Goal: Information Seeking & Learning: Learn about a topic

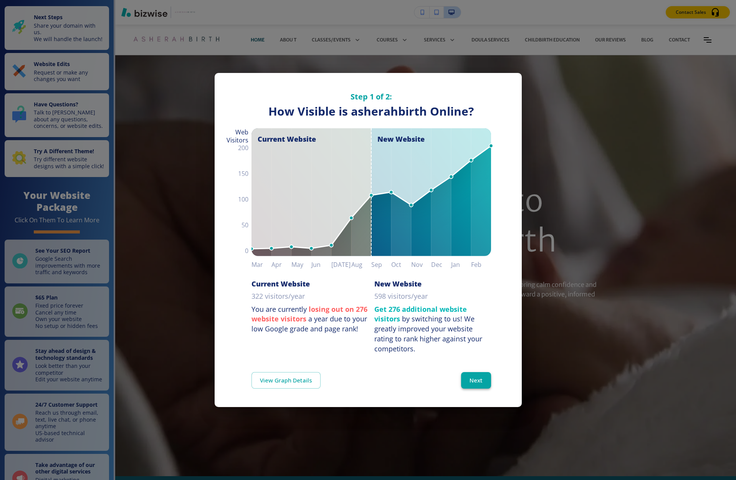
click at [483, 380] on button "Next" at bounding box center [476, 380] width 30 height 16
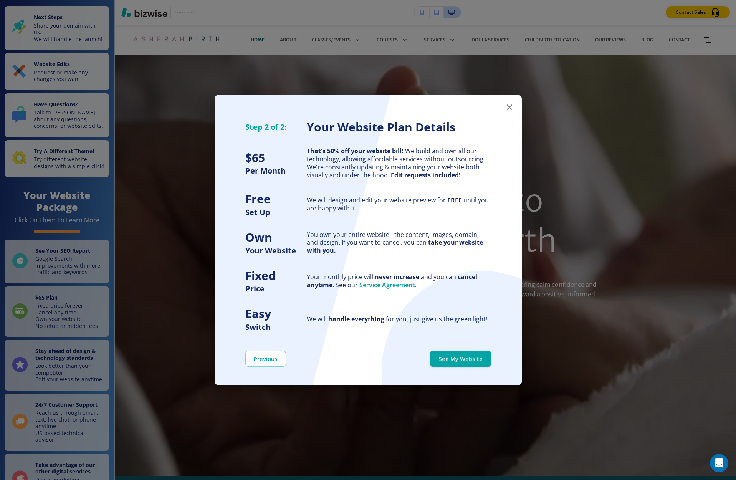
click at [509, 106] on icon "button" at bounding box center [509, 107] width 9 height 9
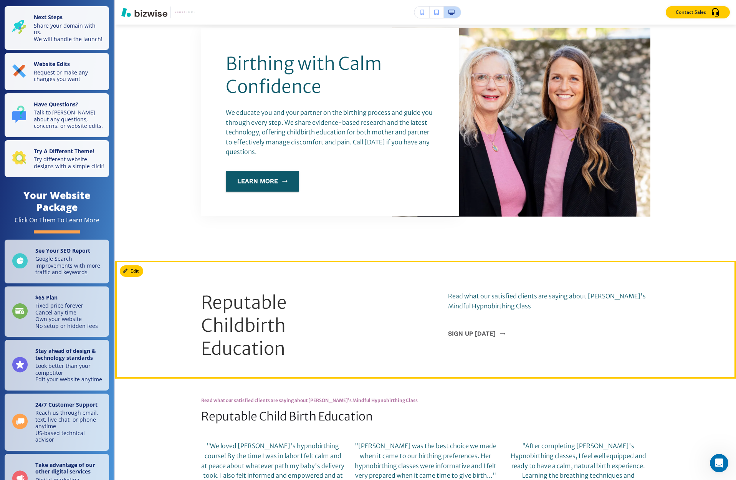
scroll to position [567, 0]
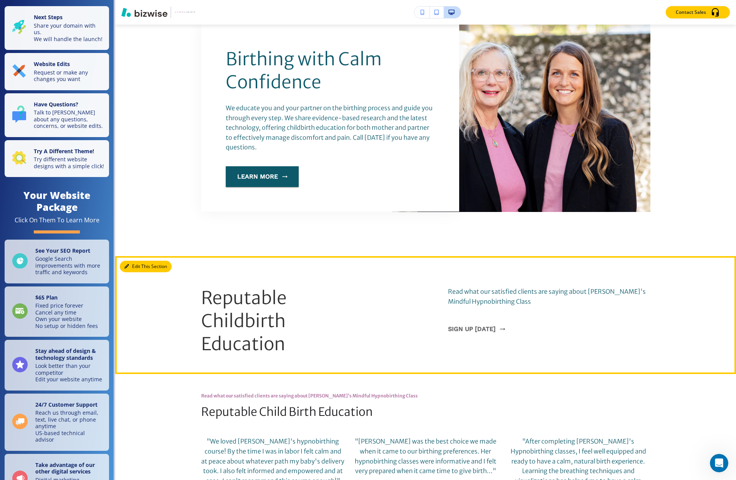
click at [144, 261] on button "Edit This Section" at bounding box center [146, 267] width 52 height 12
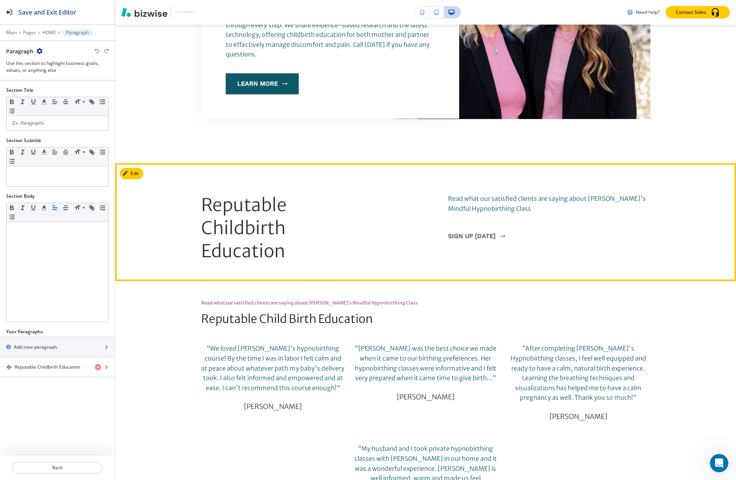
scroll to position [658, 0]
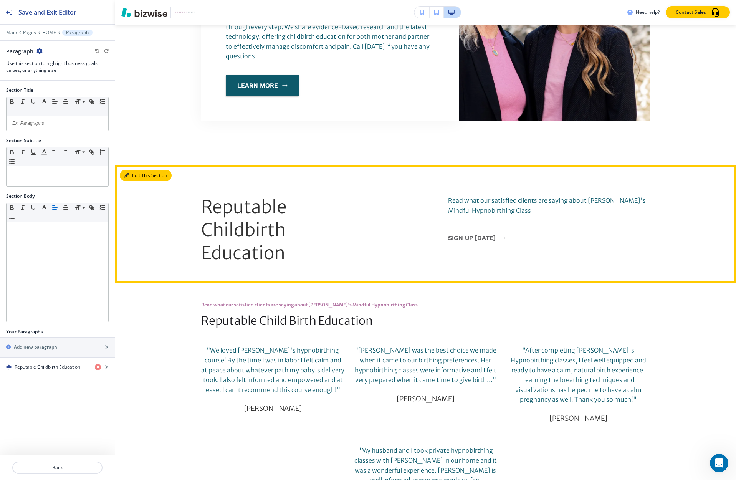
click at [132, 170] on button "Edit This Section" at bounding box center [146, 176] width 52 height 12
click at [246, 212] on span "Reputable Childbirth Education" at bounding box center [245, 230] width 89 height 68
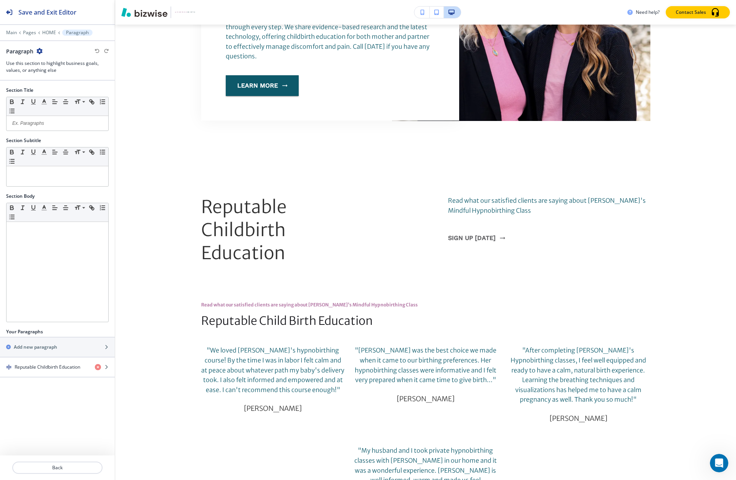
click at [289, 200] on span "Reputable Childbirth Education" at bounding box center [245, 230] width 89 height 68
click at [285, 198] on span "Reputable Childbirth Education" at bounding box center [245, 230] width 89 height 68
click at [108, 367] on icon "button" at bounding box center [106, 367] width 5 height 5
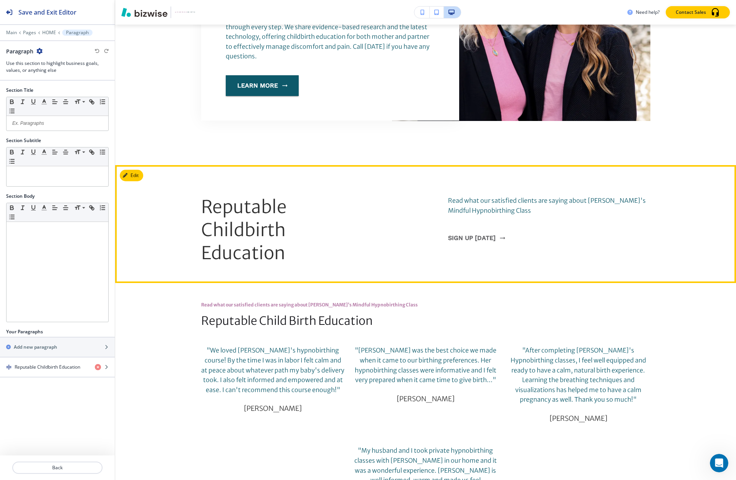
click at [272, 207] on span "Reputable Childbirth Education" at bounding box center [245, 230] width 89 height 68
click at [283, 196] on span "Reputable Childbirth Education" at bounding box center [245, 230] width 89 height 68
drag, startPoint x: 286, startPoint y: 194, endPoint x: 201, endPoint y: 192, distance: 84.9
click at [201, 196] on span "Reputable Childbirth Education" at bounding box center [245, 230] width 89 height 68
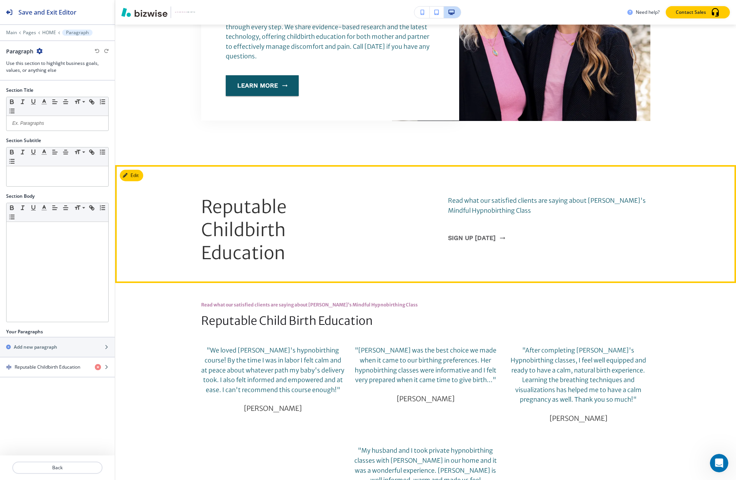
click at [357, 211] on div "Reputable Childbirth Education Read what our satisfied clients are saying about…" at bounding box center [425, 230] width 449 height 69
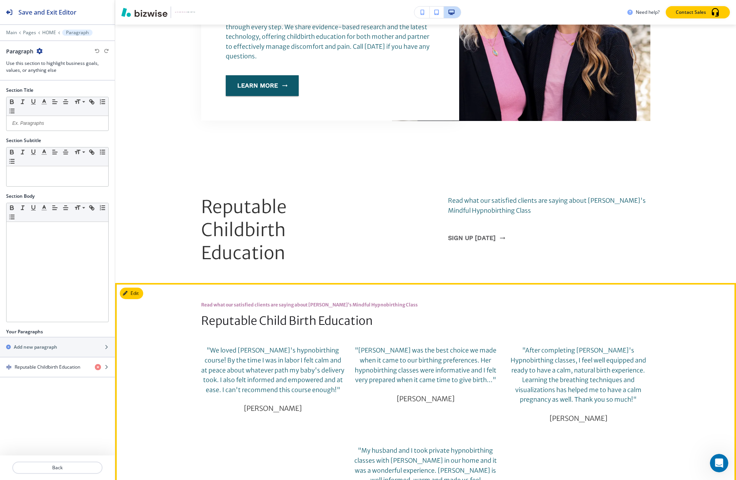
click at [303, 314] on p "Reputable Child Birth Education" at bounding box center [313, 320] width 225 height 13
click at [256, 314] on p "Reputable Child Birth Education" at bounding box center [313, 320] width 225 height 13
click at [255, 314] on p "Reputable Child Birth Education" at bounding box center [313, 320] width 225 height 13
click at [230, 314] on p "Reputable Child Birth Education" at bounding box center [313, 320] width 225 height 13
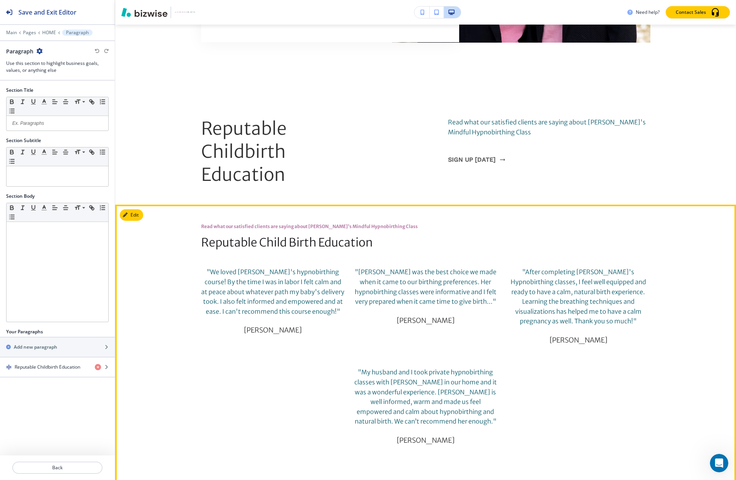
scroll to position [739, 0]
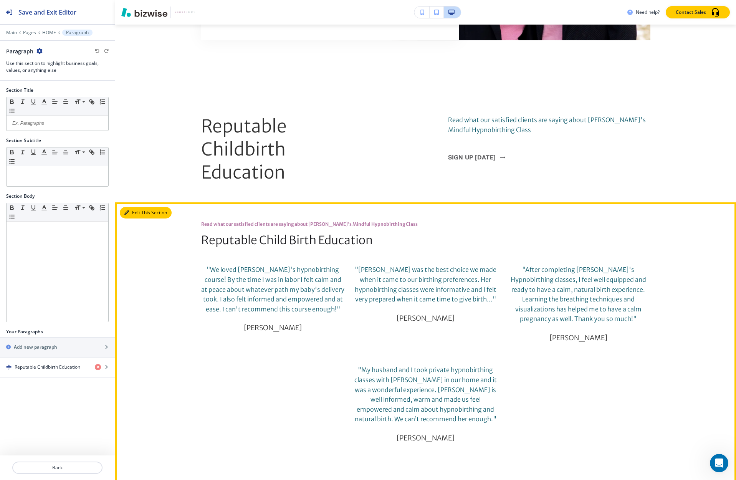
click at [134, 207] on button "Edit This Section" at bounding box center [146, 213] width 52 height 12
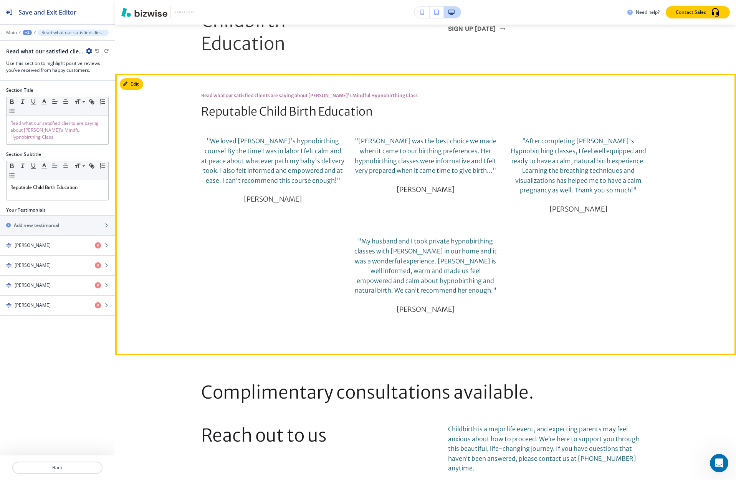
scroll to position [906, 0]
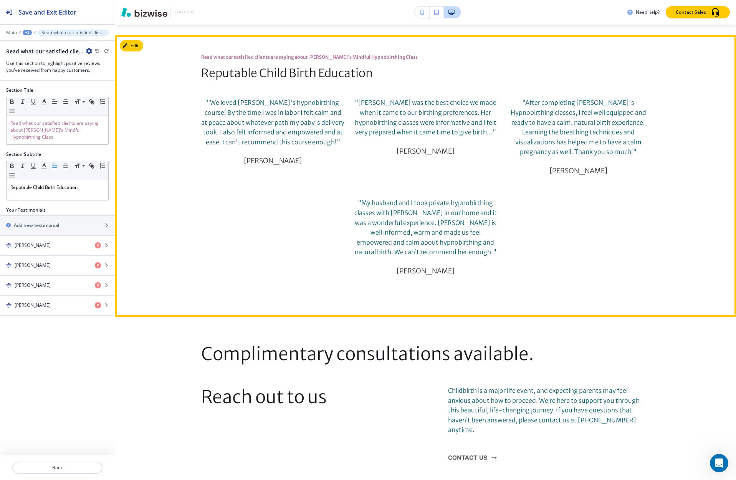
click at [235, 67] on p "Reputable Child Birth Education" at bounding box center [313, 73] width 225 height 13
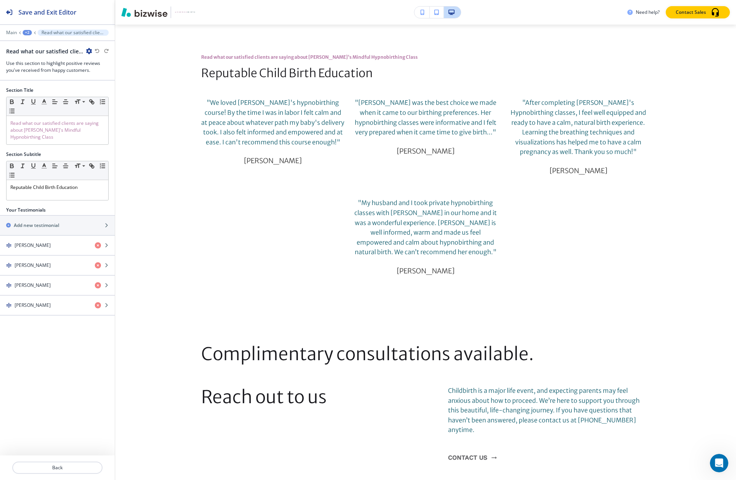
click at [256, 67] on p "Reputable Child Birth Education" at bounding box center [313, 73] width 225 height 13
click at [32, 189] on p "Reputable Child Birth Education" at bounding box center [57, 187] width 94 height 7
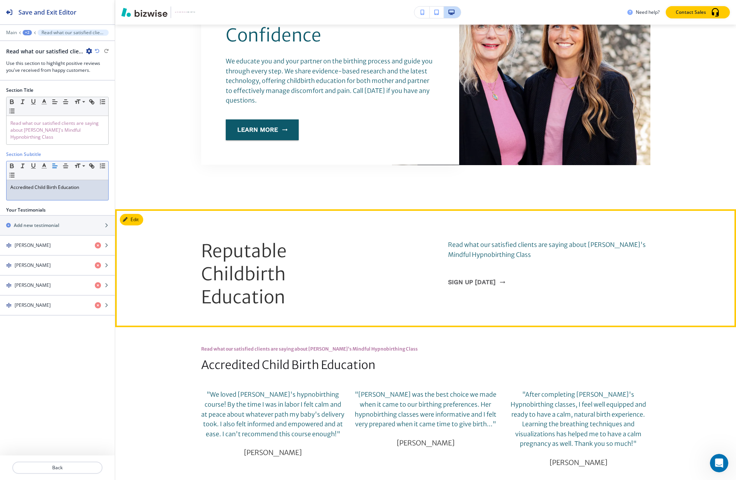
scroll to position [604, 0]
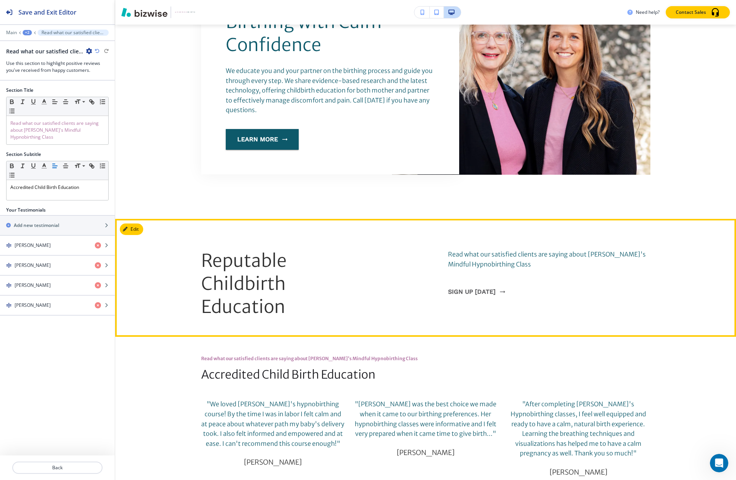
click at [263, 261] on p "Reputable Childbirth Education" at bounding box center [268, 284] width 135 height 69
click at [281, 251] on span "Reputable Childbirth Education" at bounding box center [245, 284] width 89 height 68
click at [134, 223] on button "Edit This Section" at bounding box center [146, 229] width 52 height 12
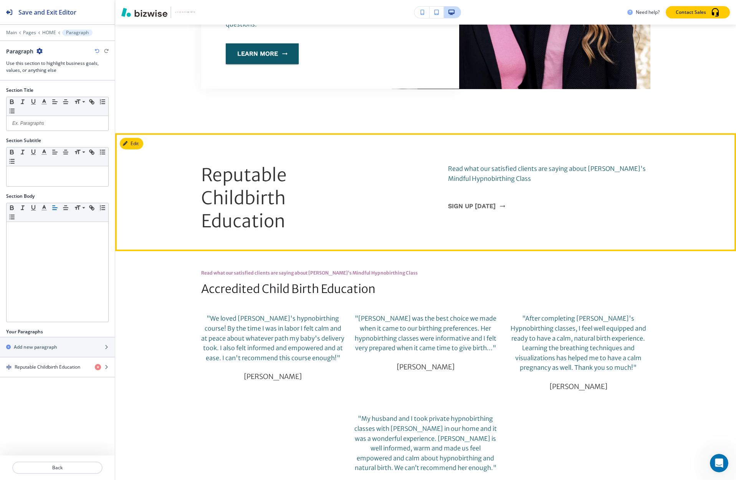
scroll to position [684, 0]
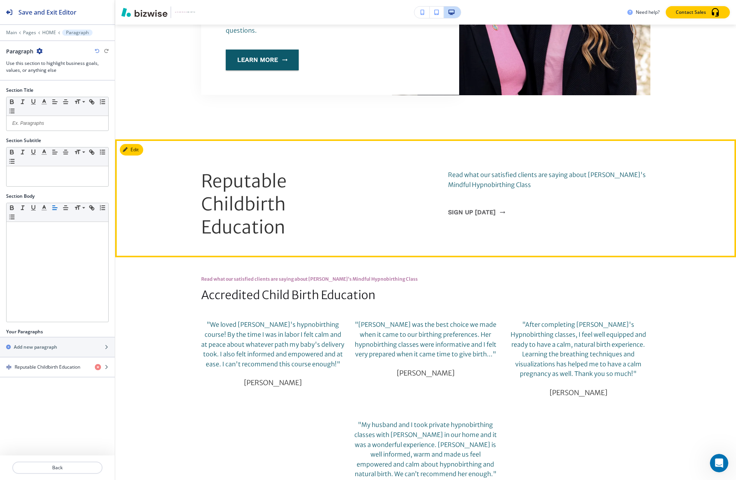
click at [272, 171] on span "Reputable Childbirth Education" at bounding box center [245, 204] width 89 height 68
click at [283, 170] on span "Reputable Childbirth Education" at bounding box center [245, 204] width 89 height 68
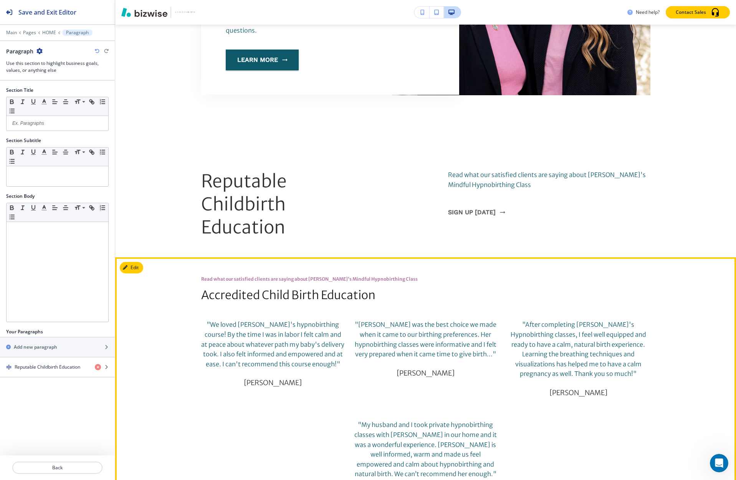
click at [465, 288] on div "Read what our satisfied clients are saying about [PERSON_NAME]'s Mindful Hypnob…" at bounding box center [425, 398] width 449 height 245
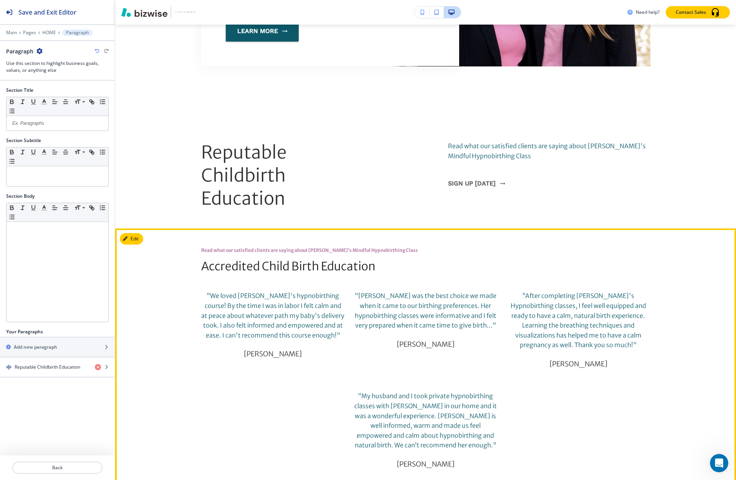
scroll to position [713, 0]
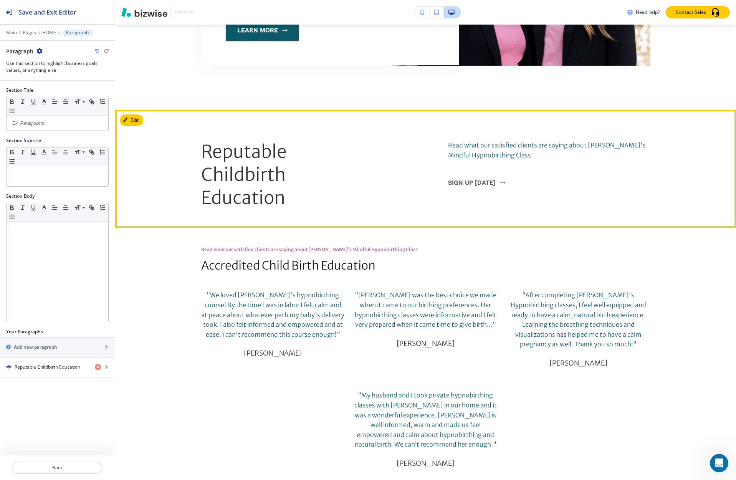
click at [219, 144] on span "Reputable Childbirth Education" at bounding box center [245, 175] width 89 height 68
click at [264, 141] on span "Reputable Childbirth Education" at bounding box center [245, 175] width 89 height 68
click at [266, 142] on span "Reputable Childbirth Education" at bounding box center [245, 175] width 89 height 68
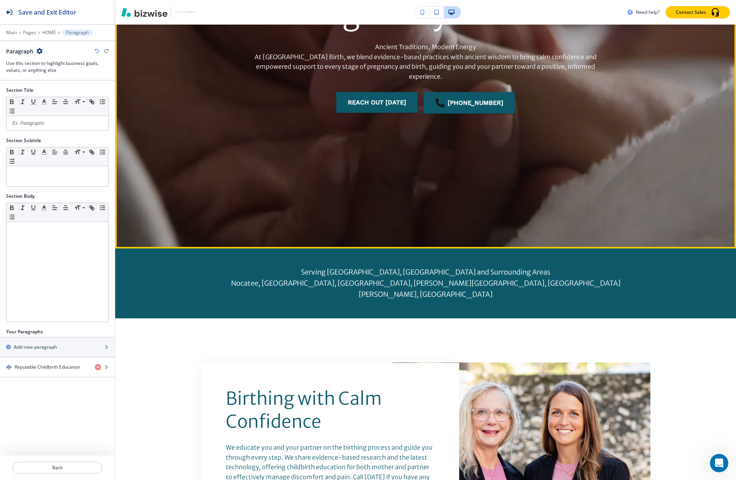
scroll to position [0, 0]
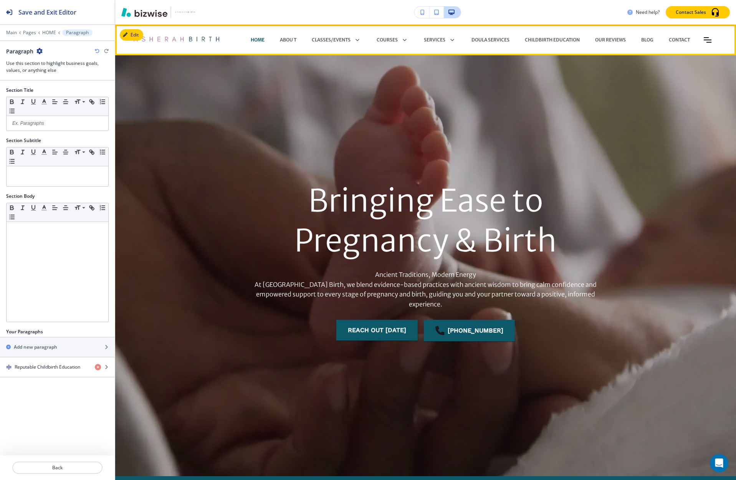
click at [192, 38] on img at bounding box center [175, 39] width 89 height 23
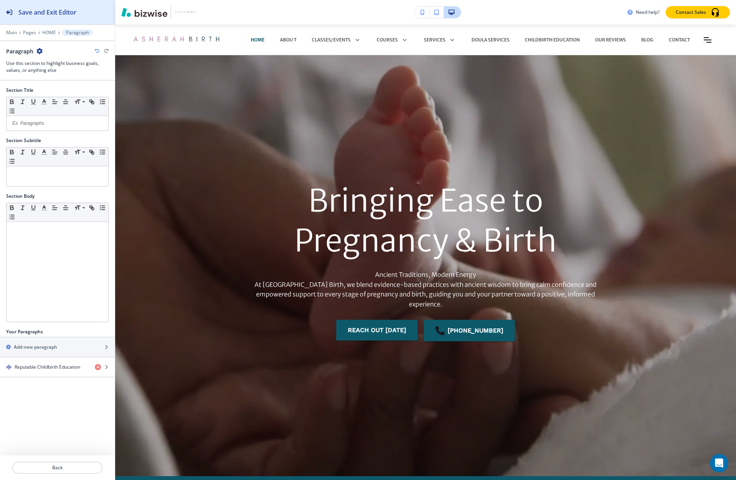
drag, startPoint x: 64, startPoint y: 12, endPoint x: 85, endPoint y: 12, distance: 21.1
click at [64, 12] on h2 "Save and Exit Editor" at bounding box center [47, 12] width 58 height 9
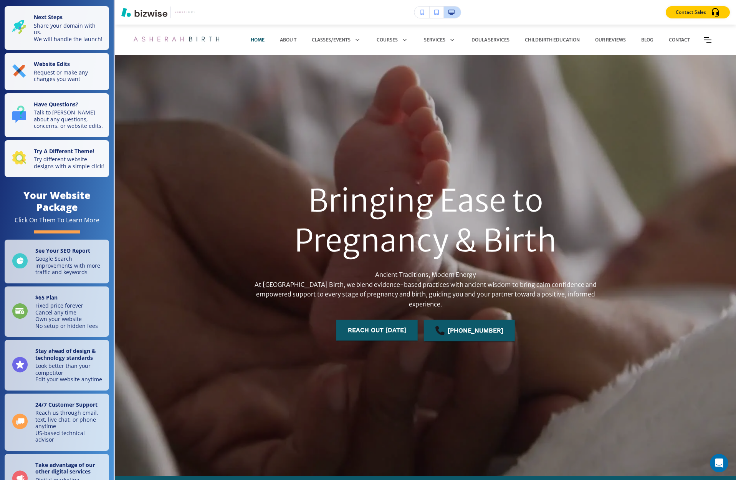
scroll to position [17, 0]
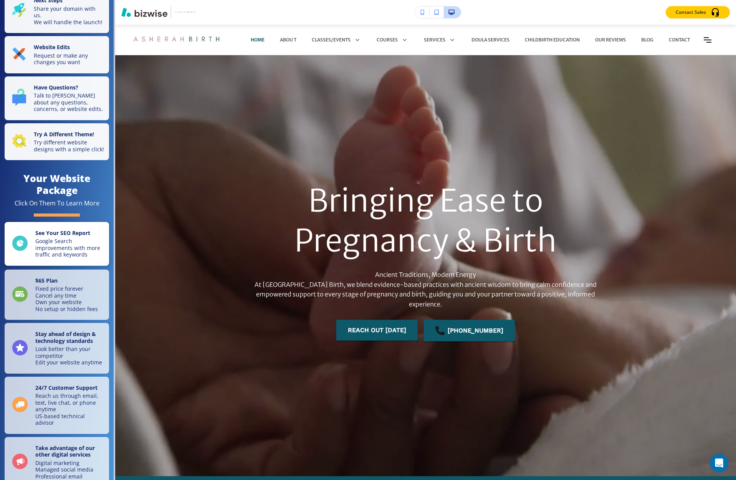
click at [77, 238] on p "Google Search improvements with more traffic and keywords" at bounding box center [69, 248] width 69 height 20
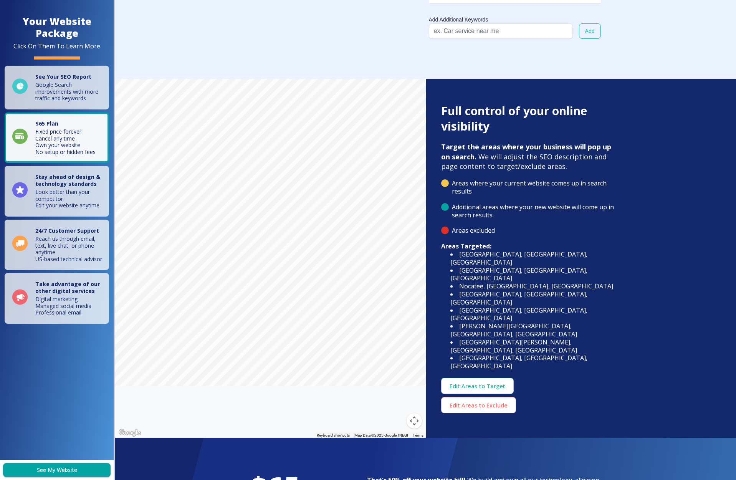
scroll to position [1039, 0]
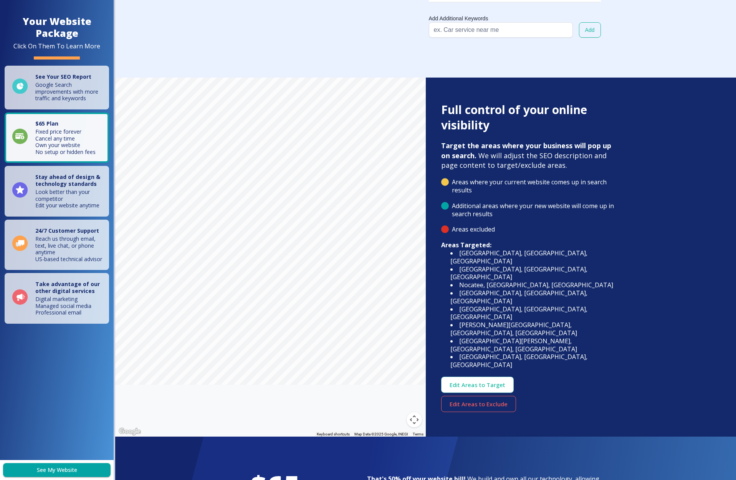
click at [516, 396] on button "Edit Areas to Exclude" at bounding box center [478, 404] width 75 height 16
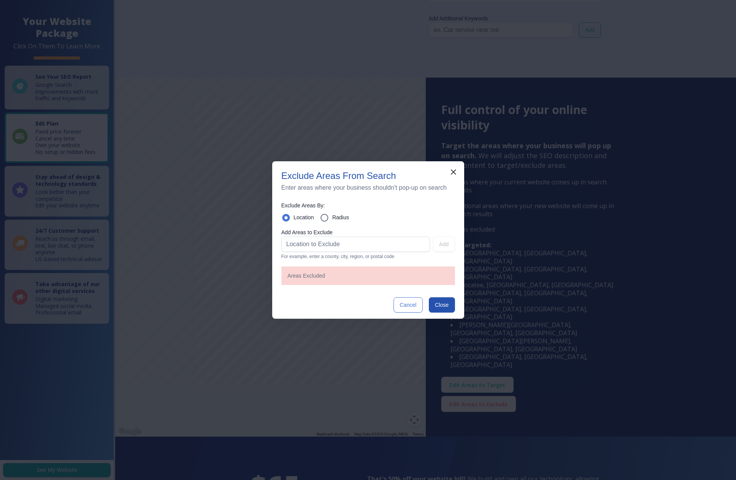
click at [456, 170] on icon "button" at bounding box center [453, 171] width 9 height 9
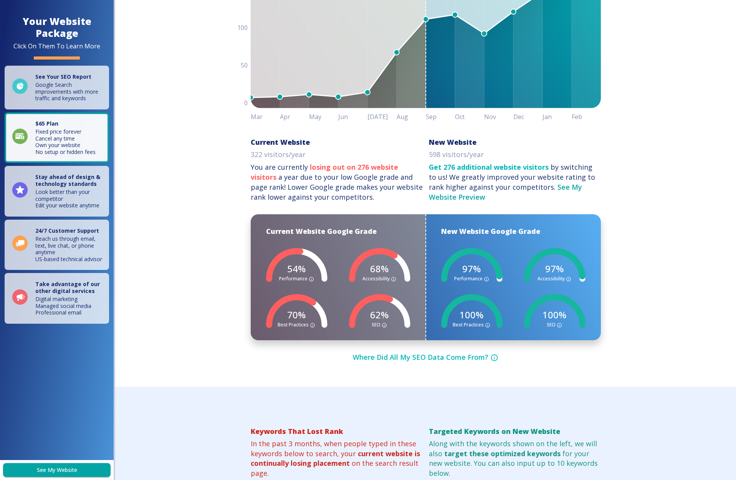
scroll to position [0, 0]
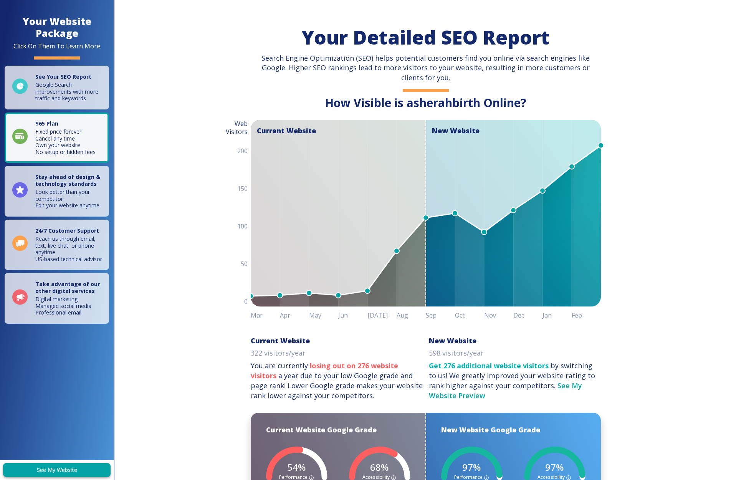
click at [64, 471] on link "See My Website" at bounding box center [56, 470] width 107 height 14
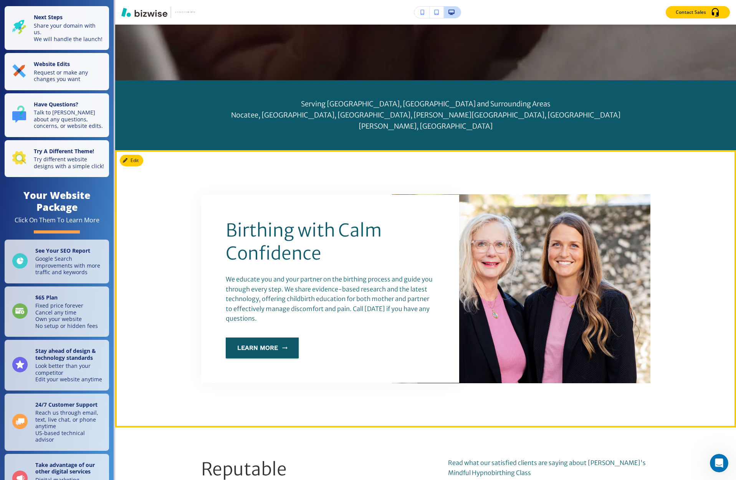
scroll to position [425, 0]
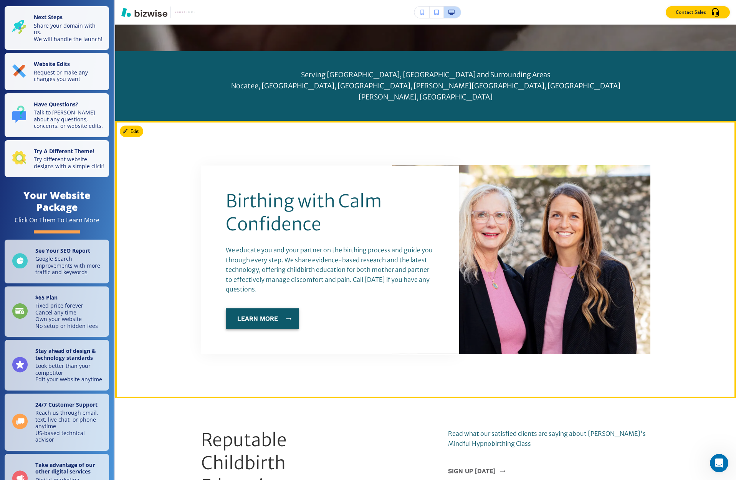
click at [258, 309] on button "Learn More" at bounding box center [262, 318] width 73 height 21
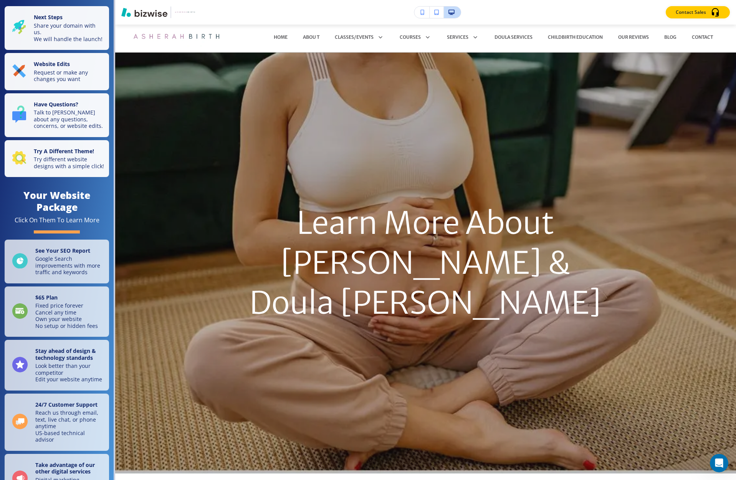
scroll to position [0, 0]
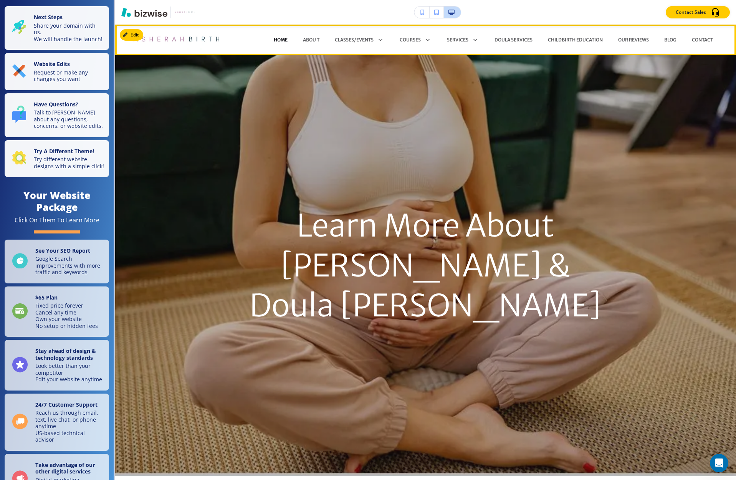
click at [282, 41] on p "HOME" at bounding box center [281, 39] width 14 height 7
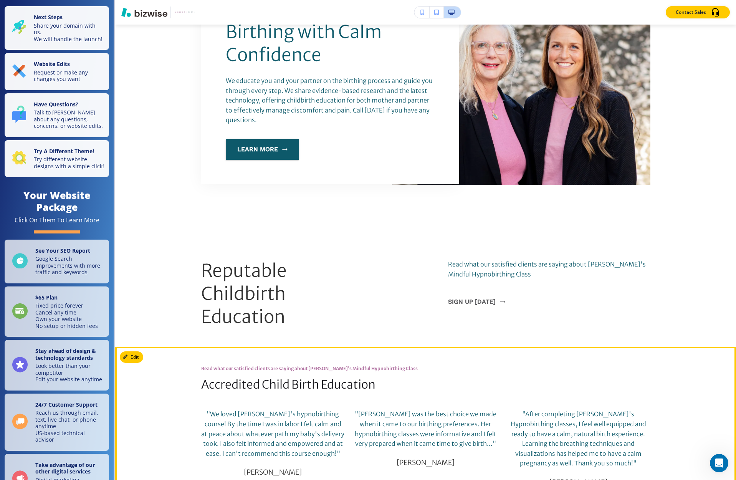
scroll to position [593, 0]
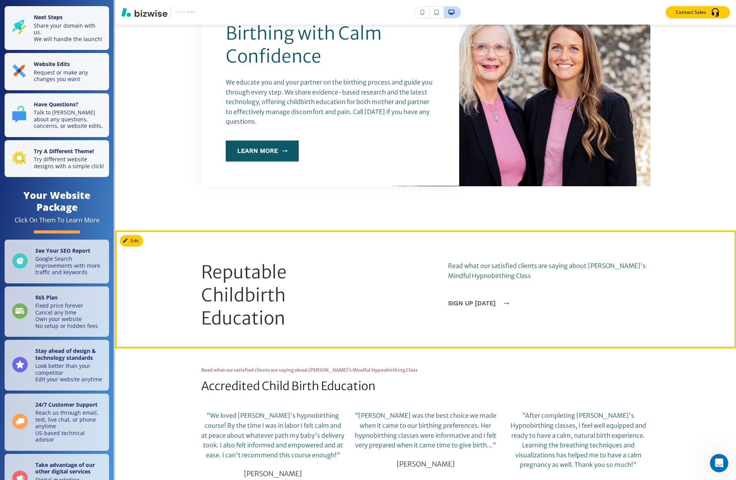
click at [490, 293] on button "sign up [DATE]" at bounding box center [476, 303] width 57 height 21
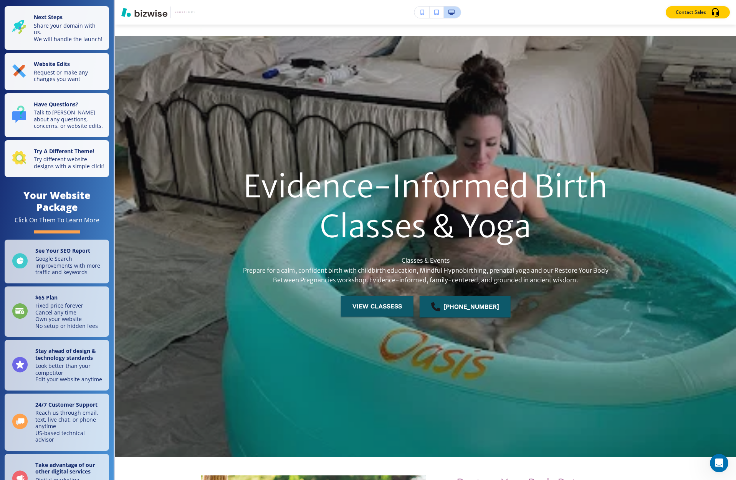
scroll to position [0, 0]
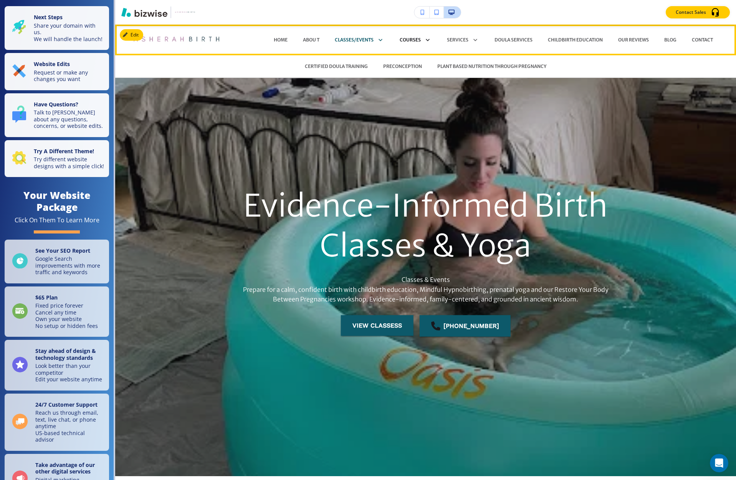
click at [410, 41] on p "COURSES" at bounding box center [410, 39] width 21 height 7
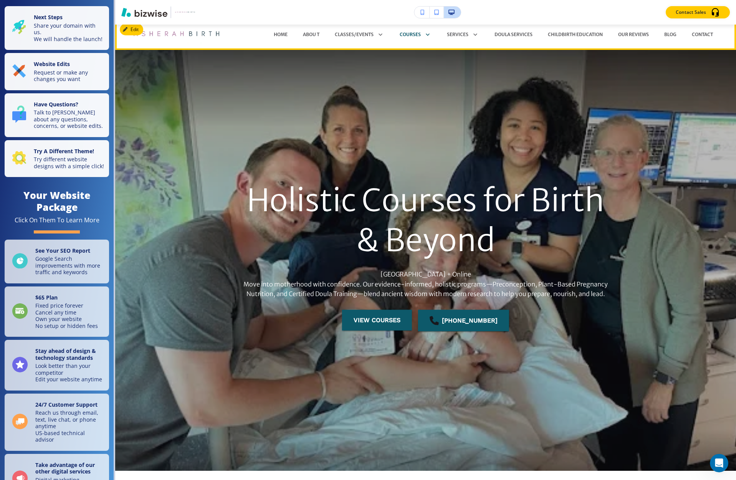
click at [668, 39] on div "BLOG" at bounding box center [670, 34] width 28 height 23
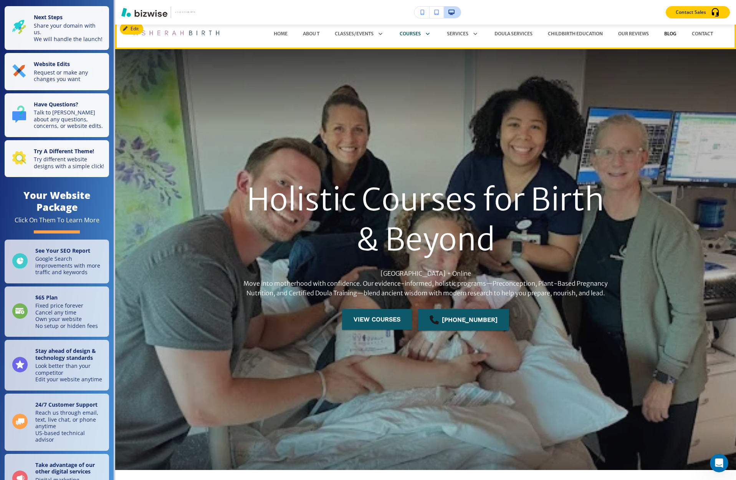
click at [667, 37] on p "BLOG" at bounding box center [670, 33] width 12 height 7
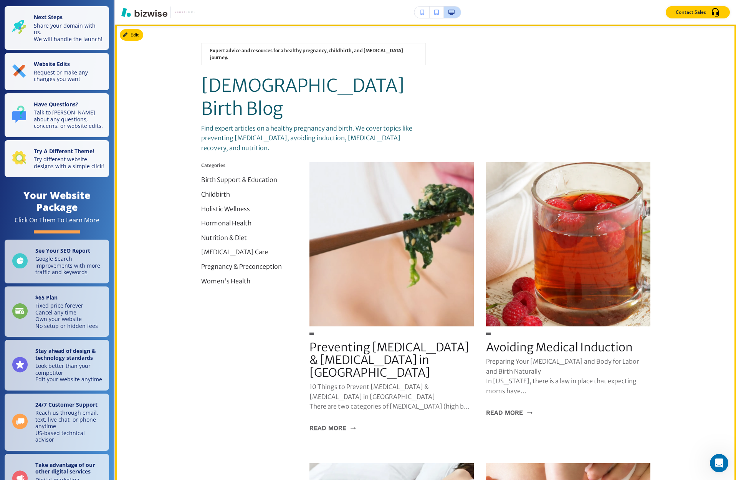
scroll to position [0, 0]
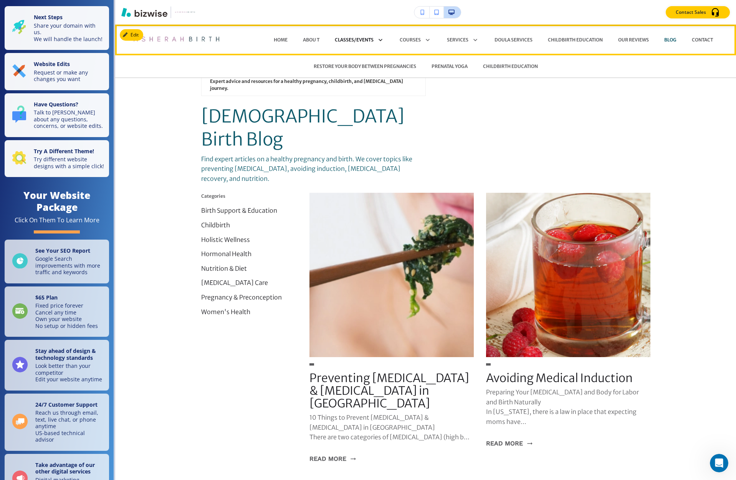
click at [363, 38] on p "CLASSES/EVENTS" at bounding box center [354, 39] width 39 height 7
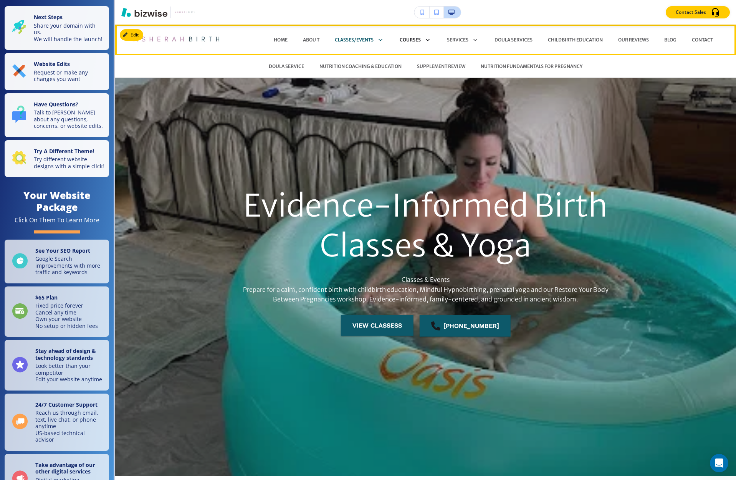
click at [417, 40] on p "COURSES" at bounding box center [410, 39] width 21 height 7
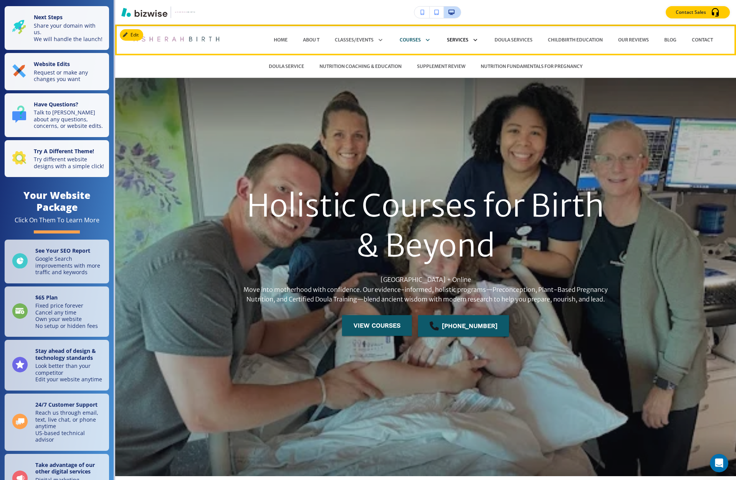
click at [462, 40] on p "SERVICES" at bounding box center [457, 39] width 21 height 7
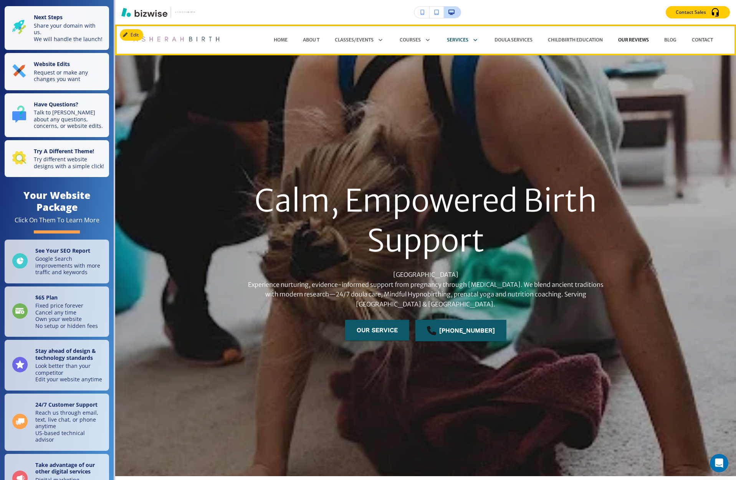
click at [630, 38] on p "OUR REVIEWS" at bounding box center [633, 39] width 31 height 7
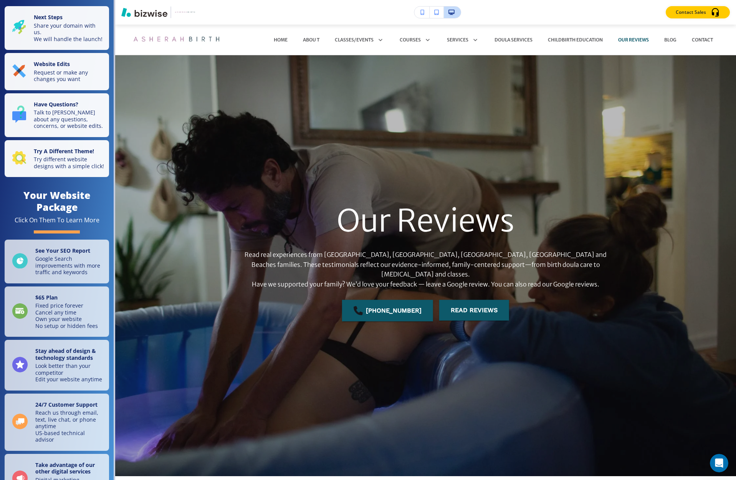
click at [438, 14] on icon "button" at bounding box center [436, 12] width 5 height 5
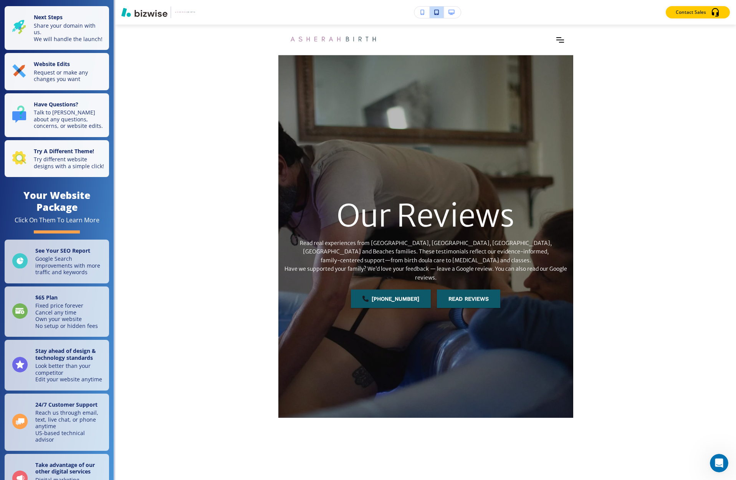
click at [451, 14] on icon "button" at bounding box center [451, 12] width 6 height 5
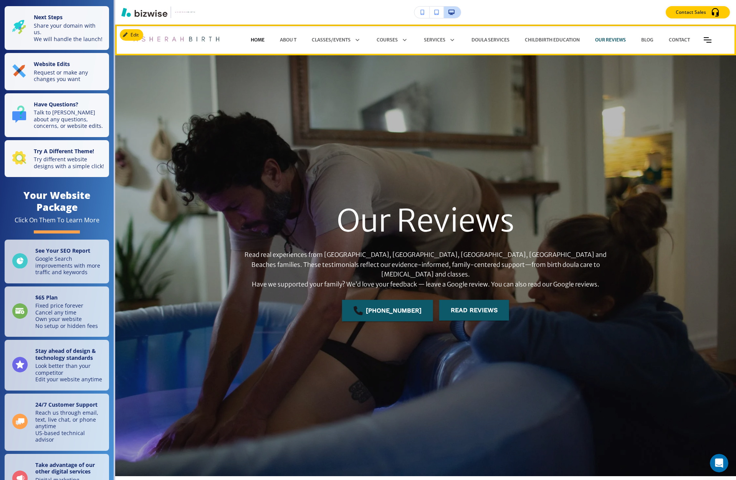
click at [257, 40] on p "HOME" at bounding box center [258, 39] width 14 height 7
